Goal: Navigation & Orientation: Find specific page/section

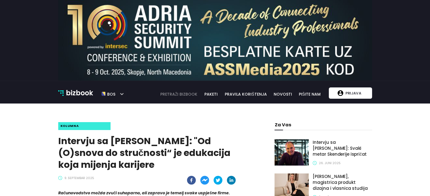
click at [192, 93] on link "pretraži bizbook" at bounding box center [179, 94] width 45 height 6
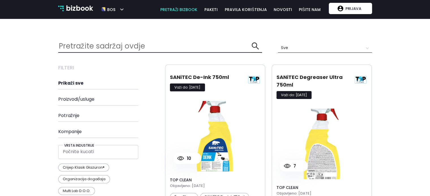
scroll to position [1186, 322]
click at [252, 79] on img at bounding box center [254, 79] width 13 height 13
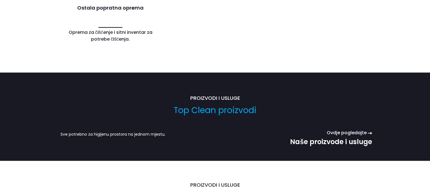
scroll to position [530, 0]
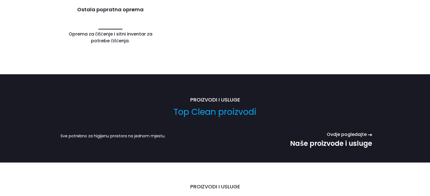
click at [334, 140] on h3 "Naše proizvode i usluge" at bounding box center [331, 144] width 82 height 8
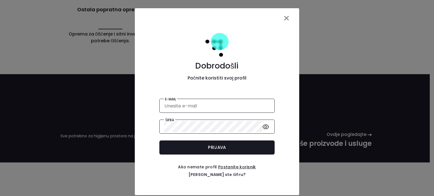
click at [283, 19] on span "×" at bounding box center [286, 18] width 7 height 16
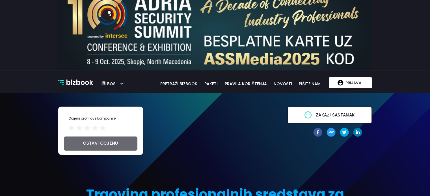
scroll to position [0, 0]
